Goal: Information Seeking & Learning: Learn about a topic

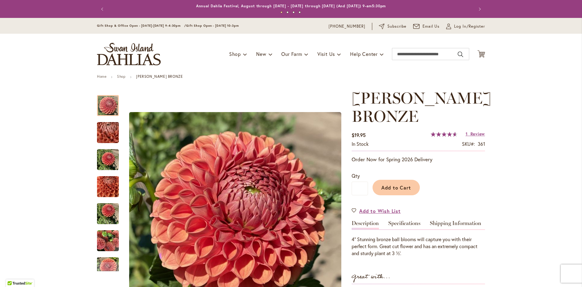
scroll to position [30, 0]
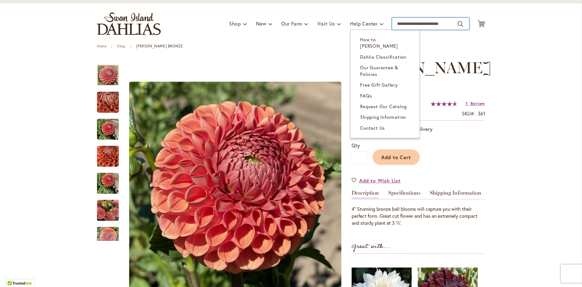
click at [399, 23] on input "Search" at bounding box center [430, 24] width 77 height 12
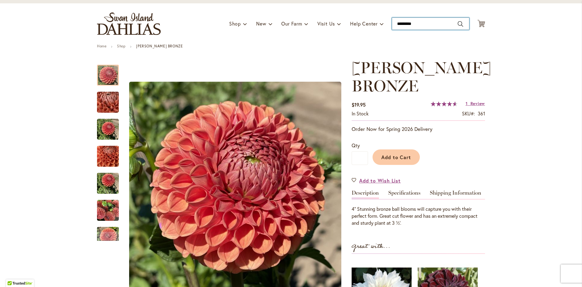
type input "**********"
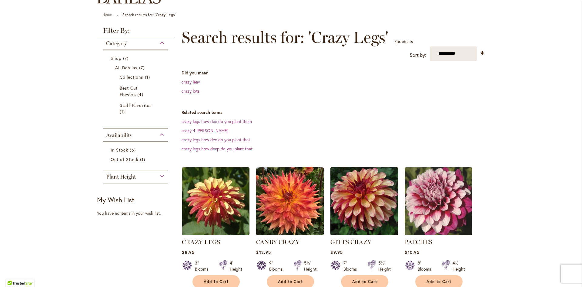
scroll to position [121, 0]
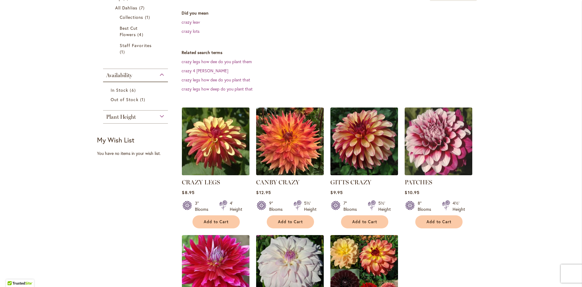
click at [213, 132] on img at bounding box center [215, 141] width 71 height 71
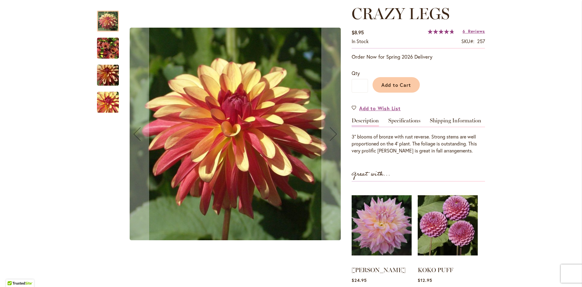
scroll to position [91, 0]
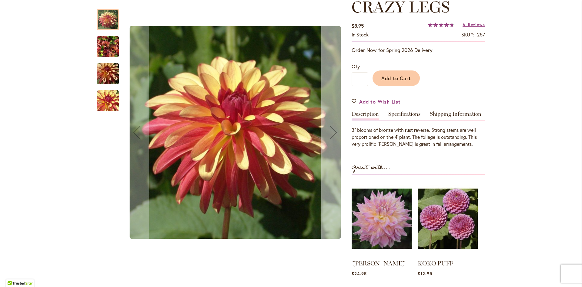
click at [329, 133] on div "Next" at bounding box center [334, 132] width 24 height 24
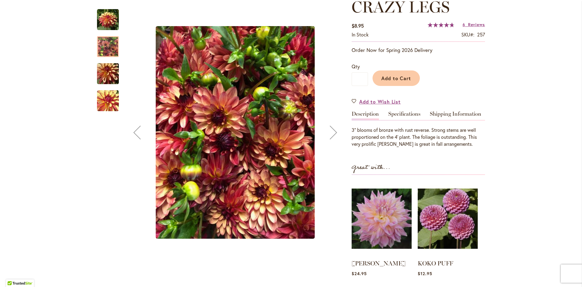
click at [329, 133] on div "Next" at bounding box center [334, 132] width 24 height 24
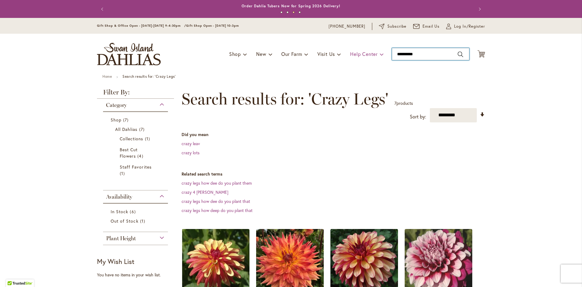
drag, startPoint x: 424, startPoint y: 51, endPoint x: 378, endPoint y: 51, distance: 46.7
click at [378, 51] on div "Toggle Nav Shop Dahlia Tubers Collections Fresh Cut Dahlias Gardening Supplies …" at bounding box center [291, 54] width 400 height 41
type input "**********"
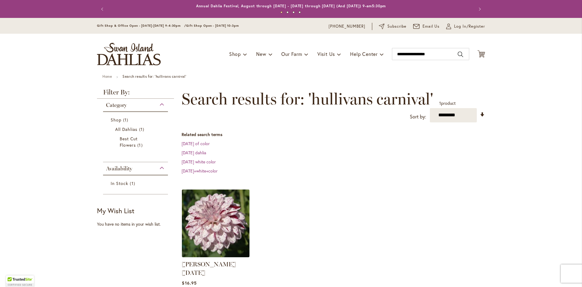
click at [238, 228] on img at bounding box center [215, 222] width 71 height 71
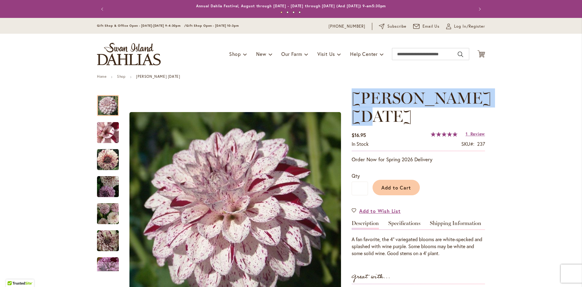
drag, startPoint x: 354, startPoint y: 96, endPoint x: 430, endPoint y: 110, distance: 77.8
click at [430, 110] on span "[PERSON_NAME] [DATE]" at bounding box center [422, 106] width 140 height 37
copy span "[PERSON_NAME] [DATE]"
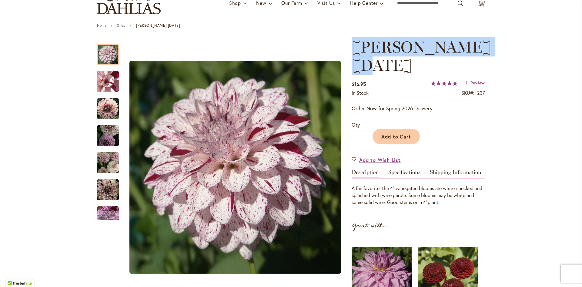
scroll to position [61, 0]
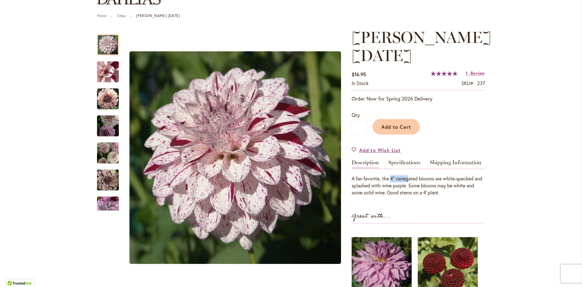
drag, startPoint x: 389, startPoint y: 178, endPoint x: 406, endPoint y: 177, distance: 17.9
click at [406, 177] on div "A fan favorite, the 4" variegated blooms are white-specked and splashed with wi…" at bounding box center [418, 185] width 133 height 21
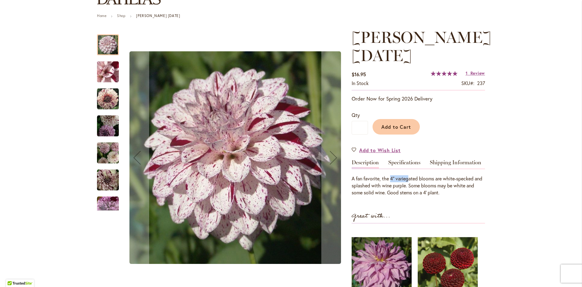
click at [104, 152] on img "HULIN'S CARNIVAL" at bounding box center [108, 152] width 22 height 23
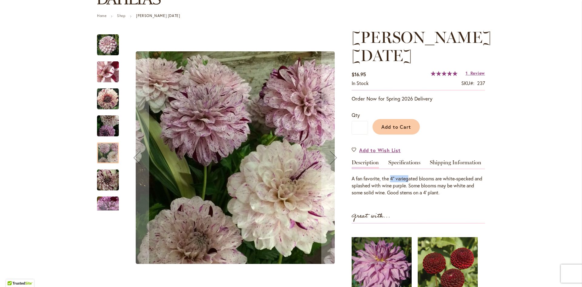
click at [103, 127] on img "HULIN'S CARNIVAL" at bounding box center [108, 126] width 22 height 22
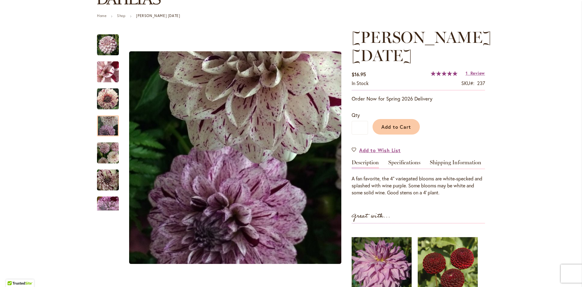
click at [407, 204] on div "HULIN'S CARNIVAL $16.95 In stock SKU 237 Rating: 100 % of 100 1 Review Add Your…" at bounding box center [418, 201] width 133 height 346
click at [361, 185] on div "A fan favorite, the 4" variegated blooms are white-specked and splashed with wi…" at bounding box center [418, 185] width 133 height 21
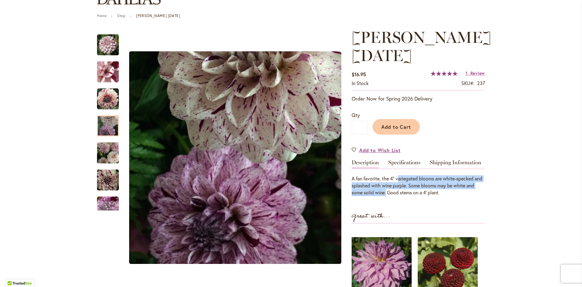
drag, startPoint x: 396, startPoint y: 178, endPoint x: 384, endPoint y: 193, distance: 19.1
click at [384, 193] on div "A fan favorite, the 4" variegated blooms are white-specked and splashed with wi…" at bounding box center [418, 185] width 133 height 21
copy div "ariegated blooms are white-specked and splashed with wine purple. Some blooms m…"
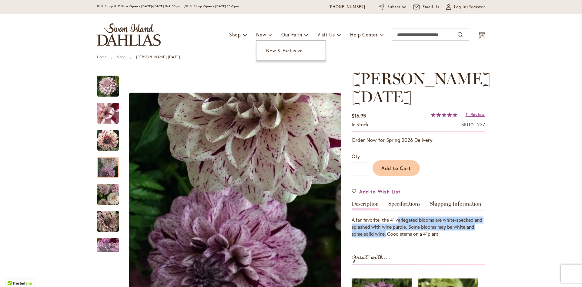
scroll to position [0, 0]
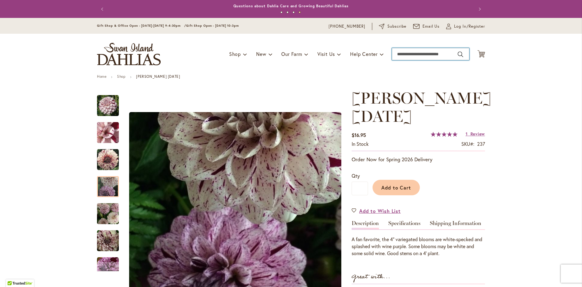
click at [426, 53] on input "Search" at bounding box center [430, 54] width 77 height 12
type input "******"
